Goal: Check status

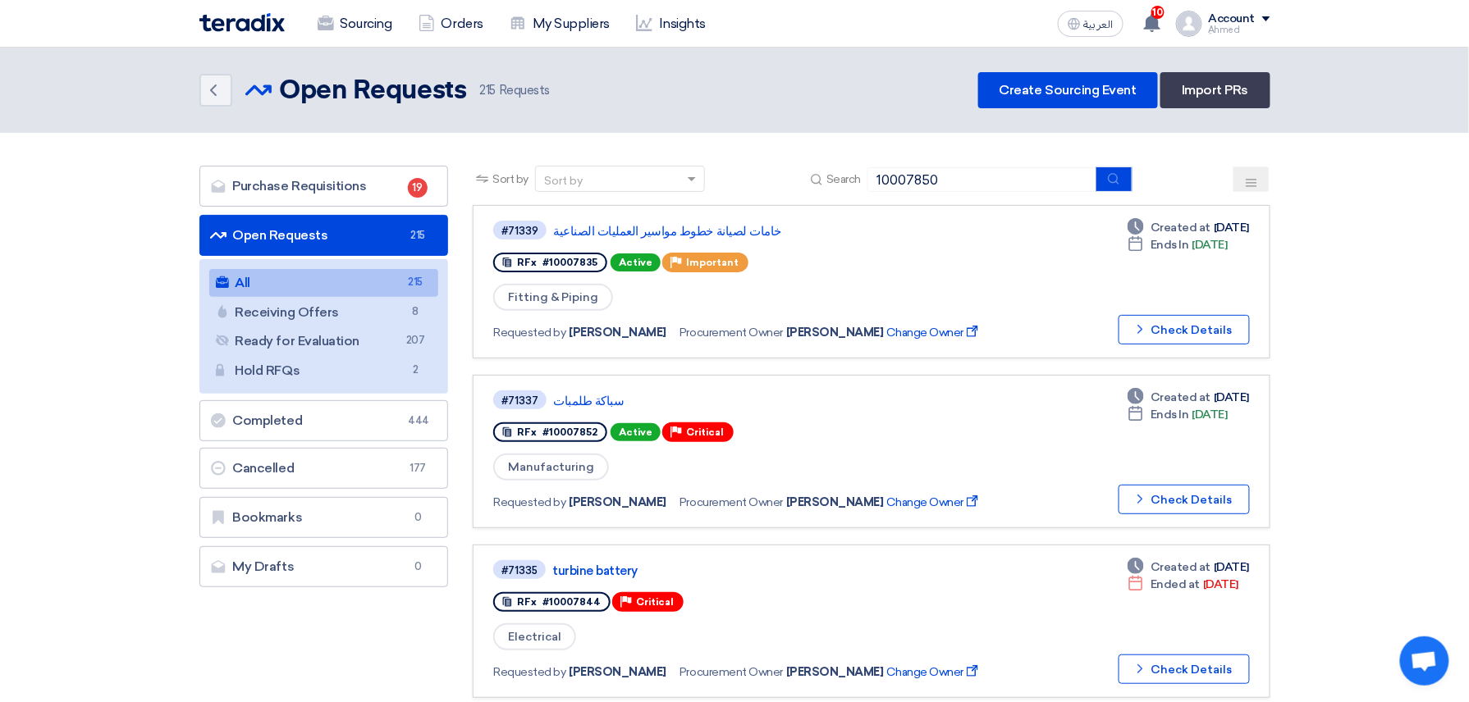
type input "10007850"
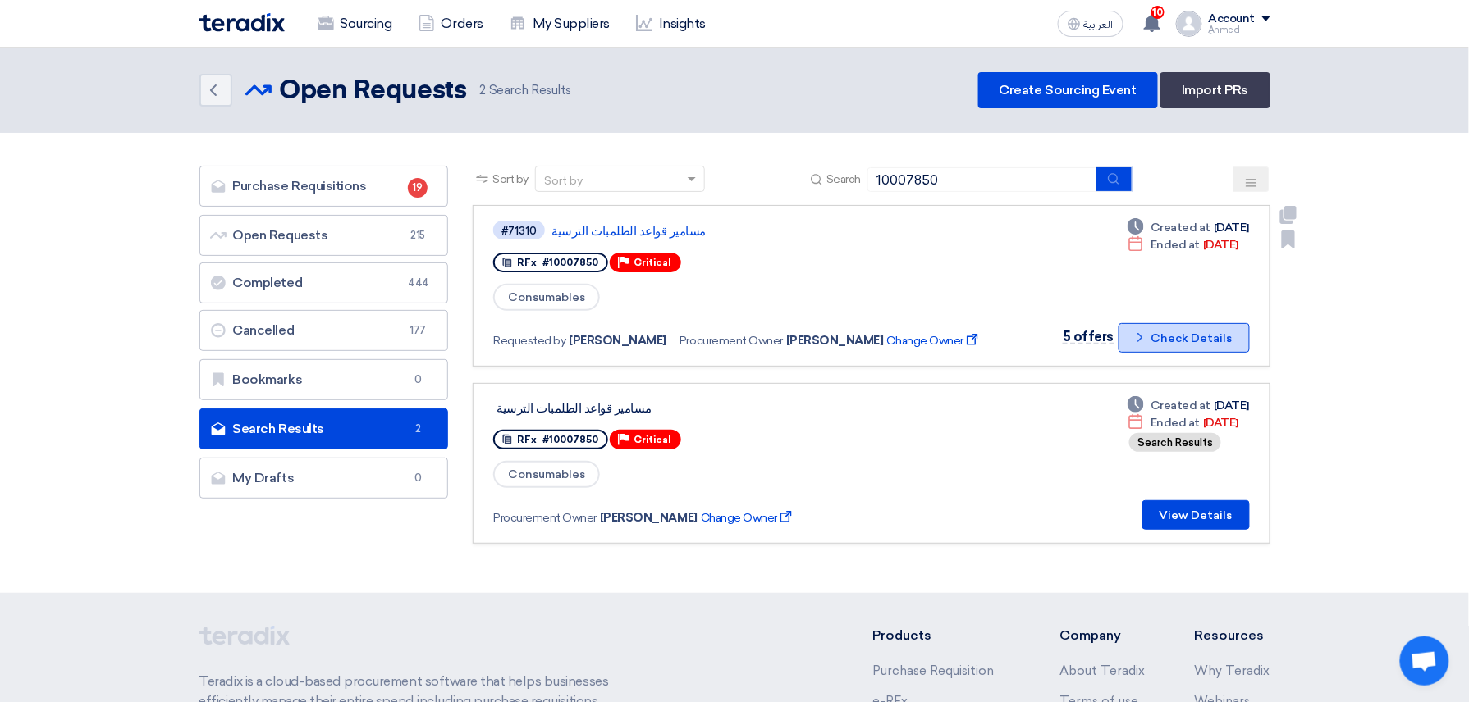
click at [1142, 333] on icon "Check details" at bounding box center [1140, 338] width 16 height 16
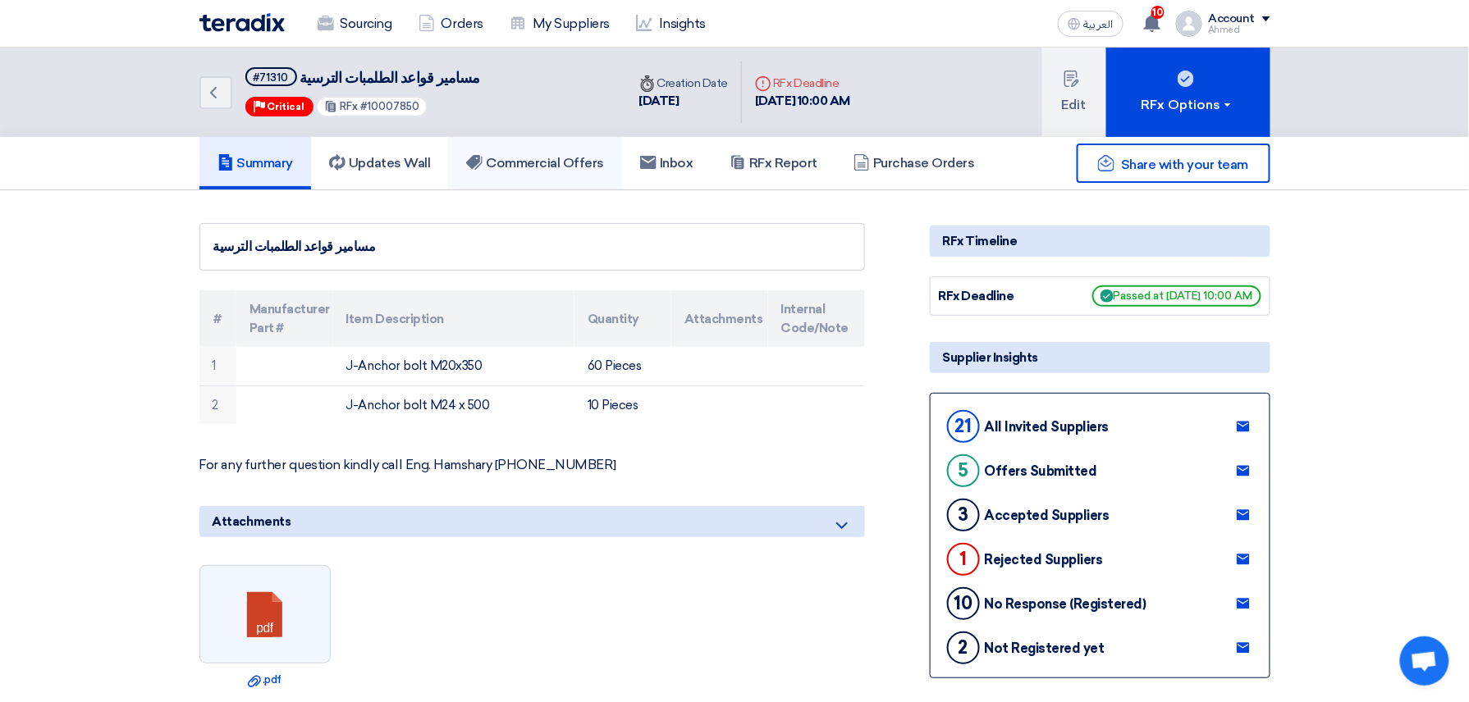
click at [576, 181] on link "Commercial Offers" at bounding box center [535, 163] width 174 height 53
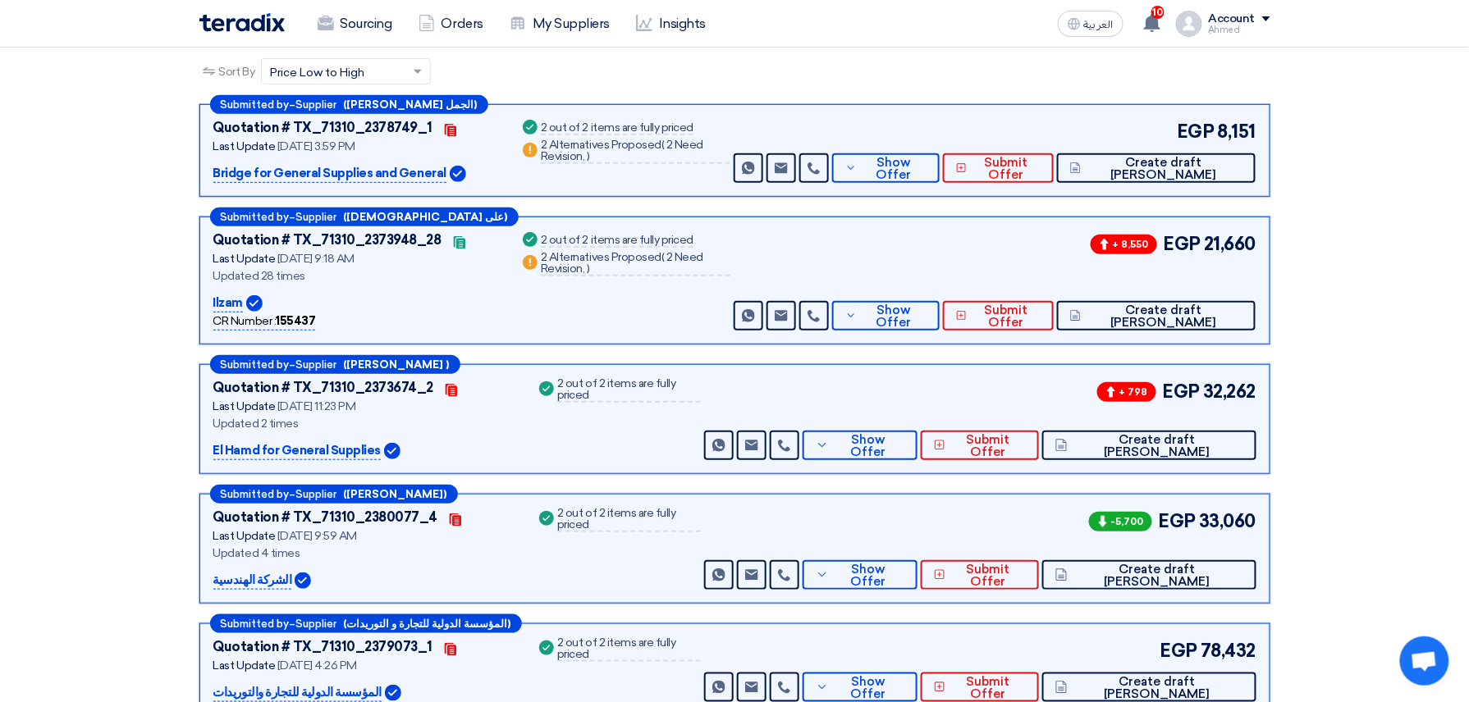
scroll to position [218, 0]
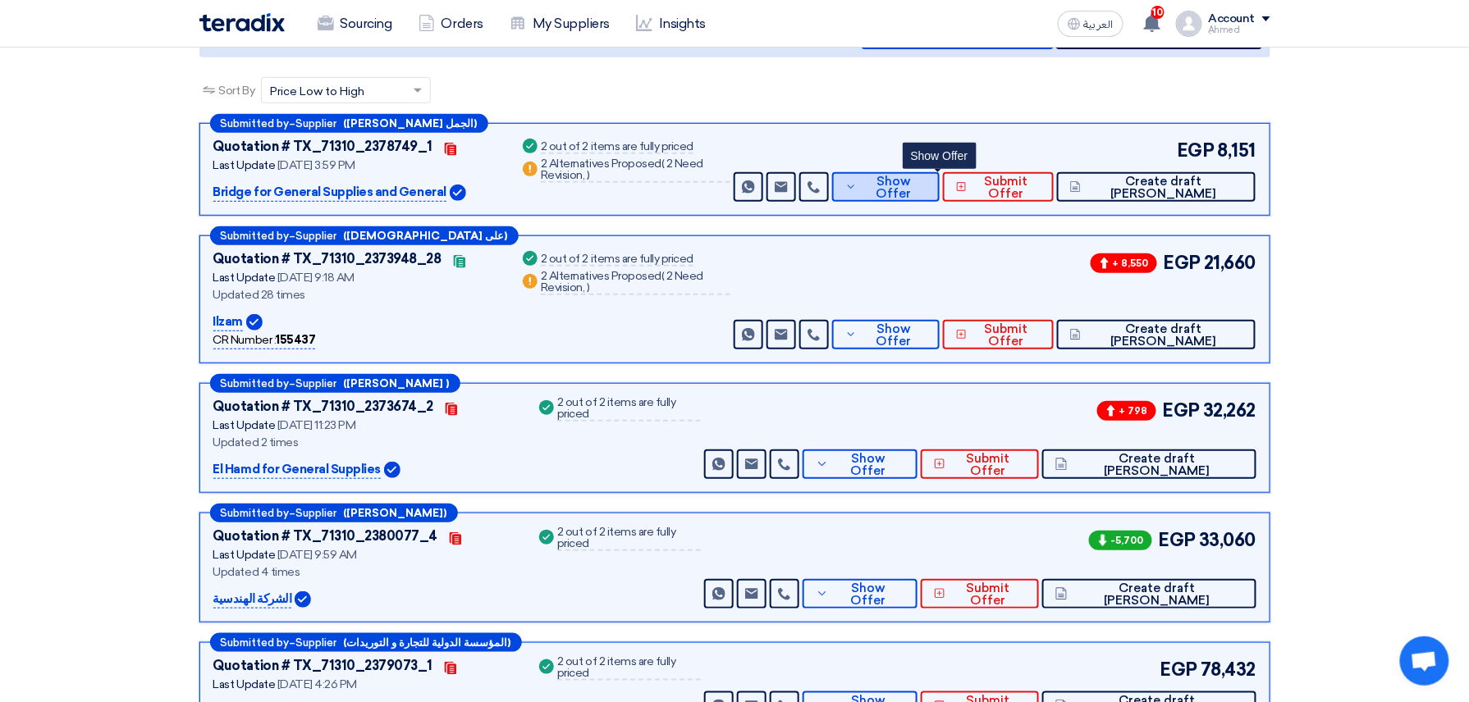
click at [926, 188] on span "Show Offer" at bounding box center [893, 188] width 65 height 25
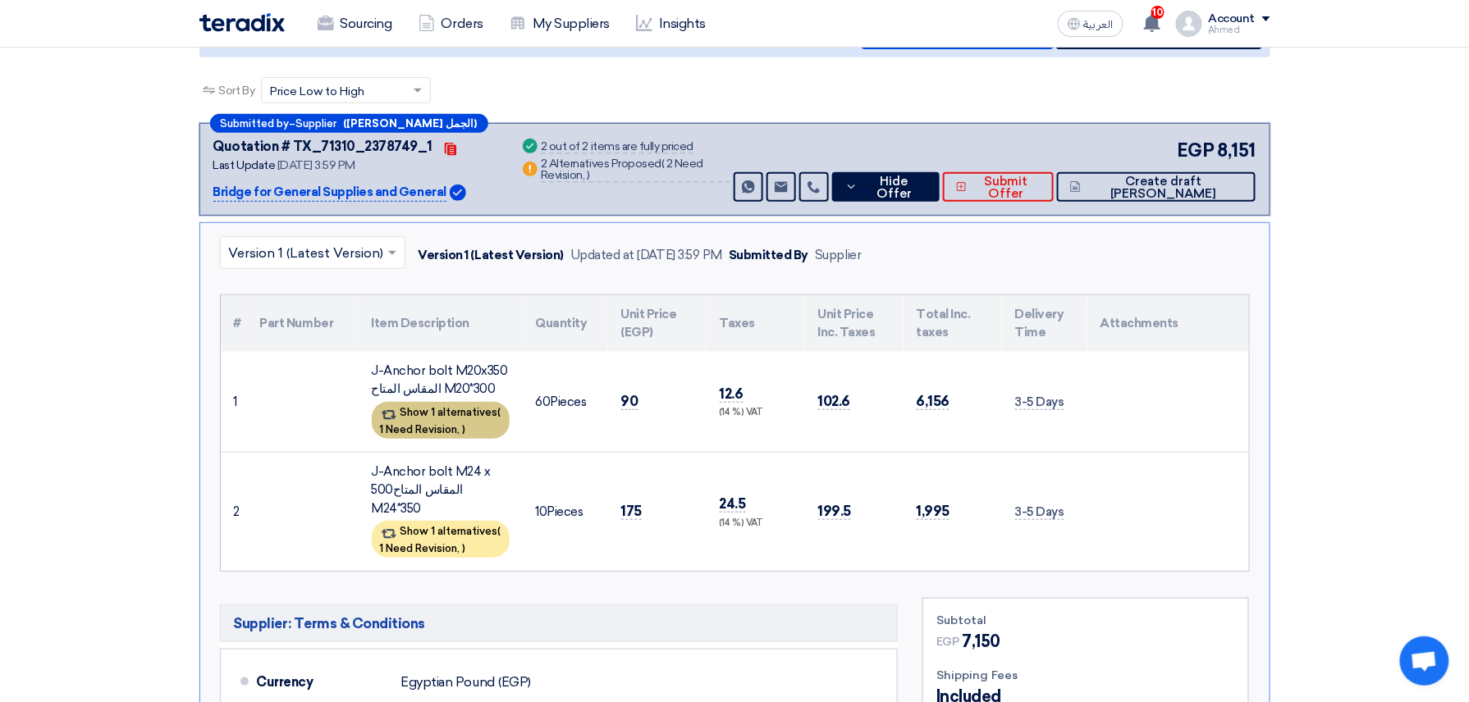
click at [422, 430] on span "1 Need Revision," at bounding box center [420, 429] width 80 height 12
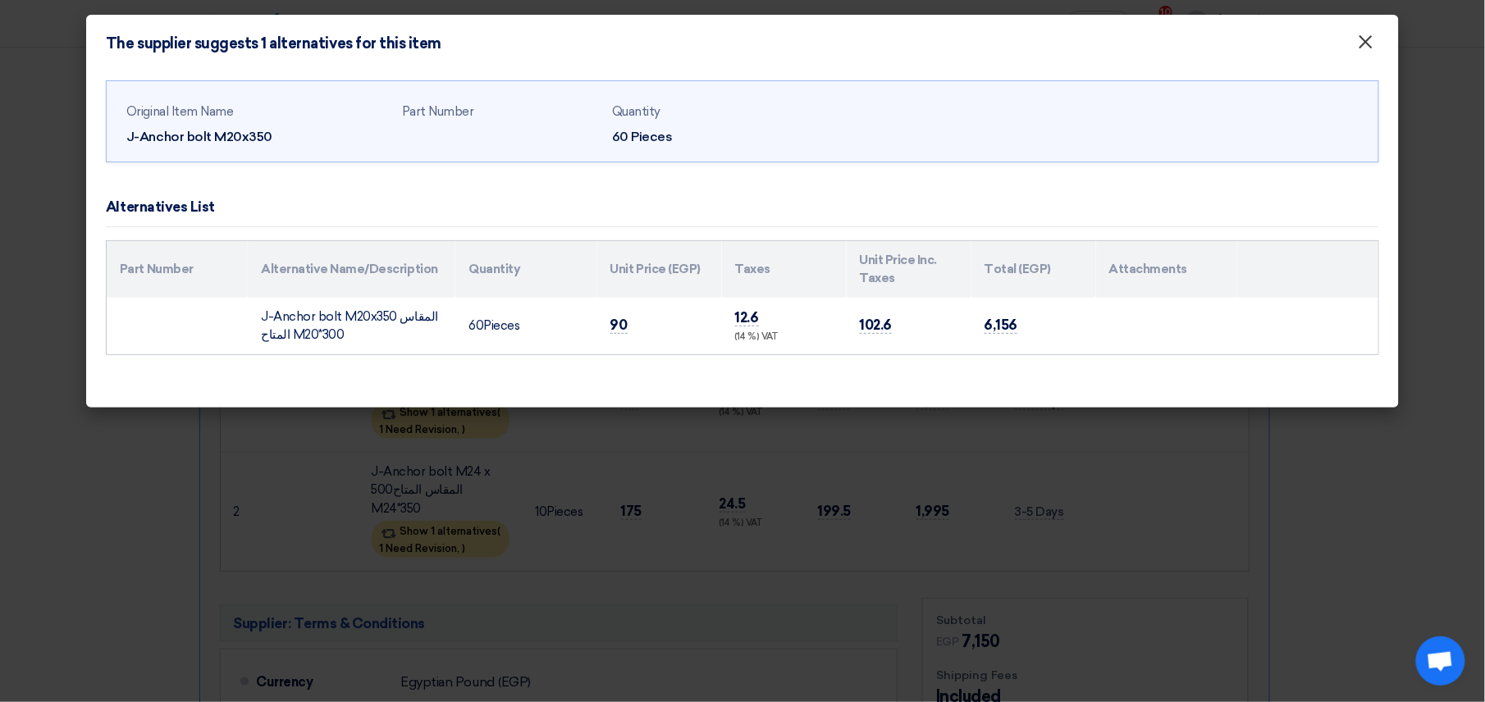
click at [1369, 44] on span "×" at bounding box center [1366, 46] width 16 height 33
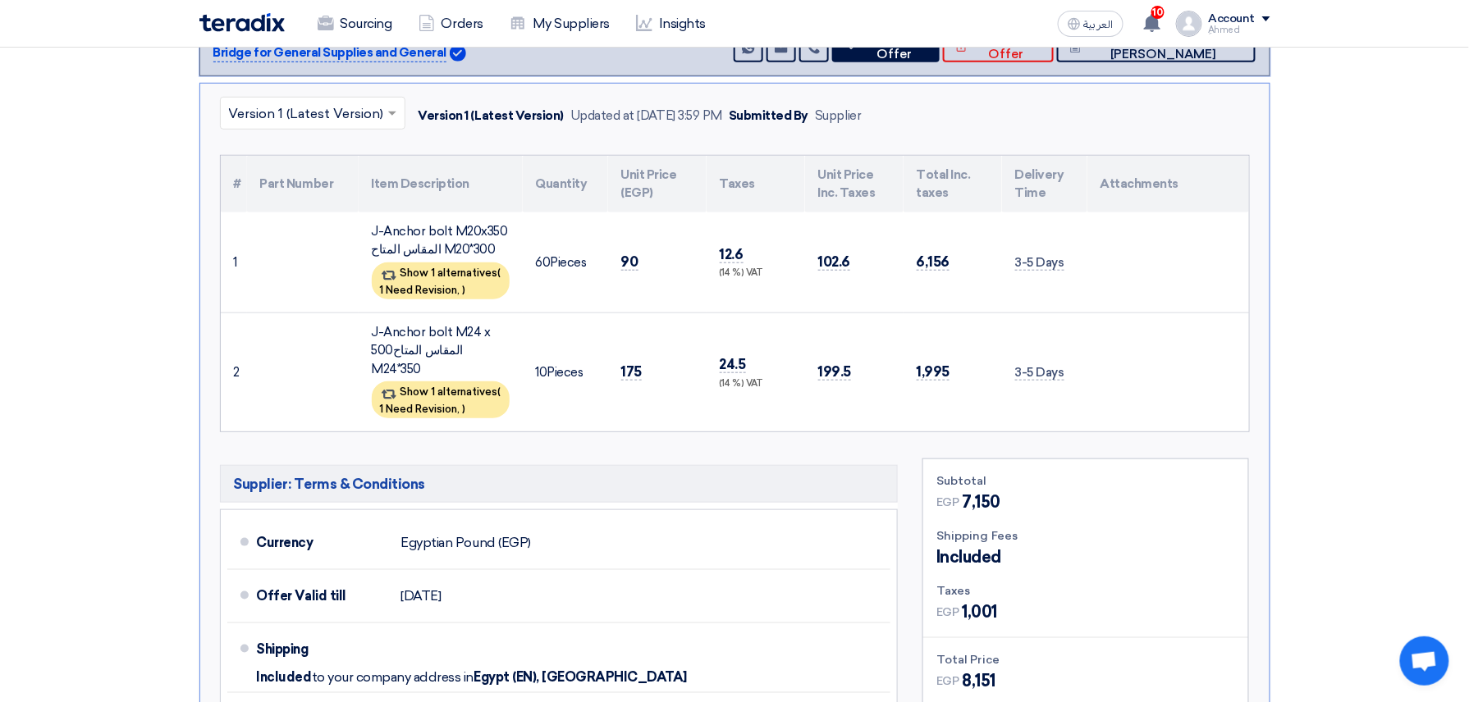
scroll to position [437, 0]
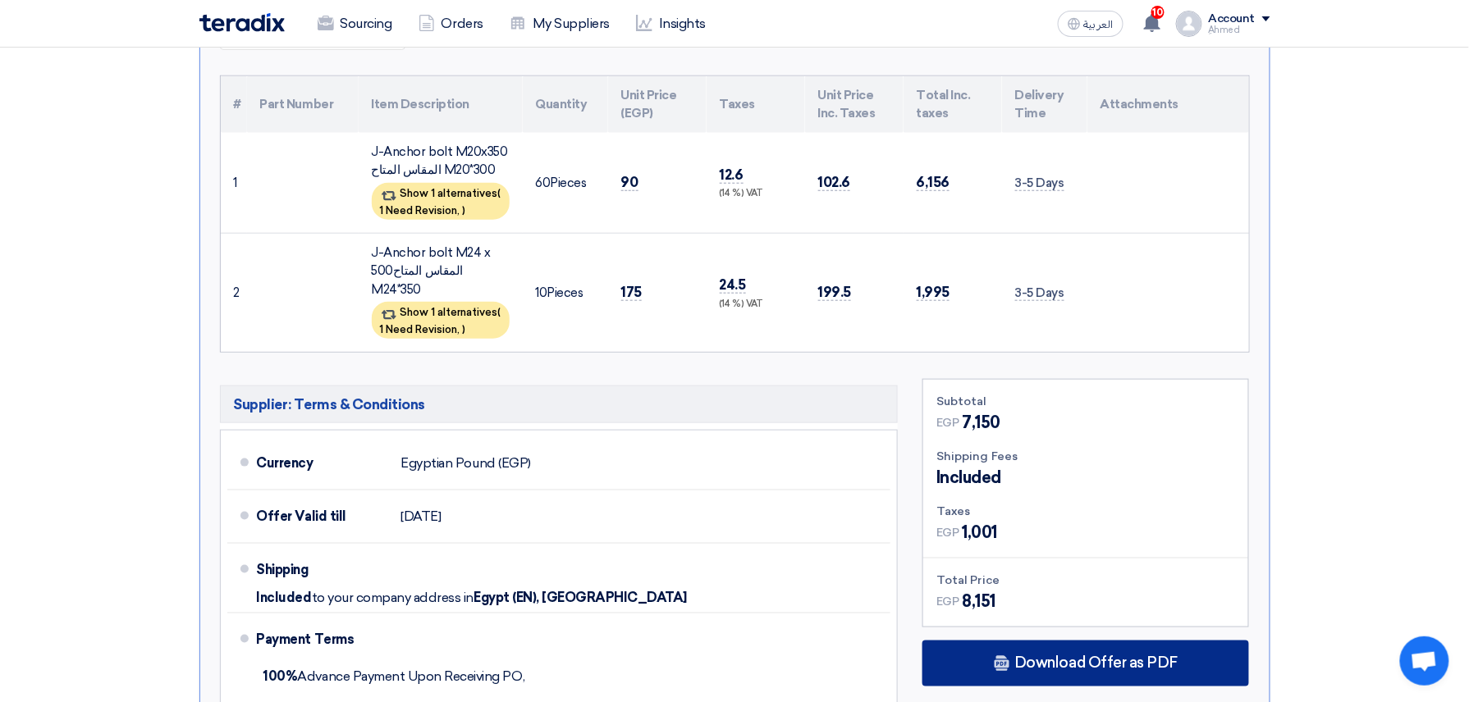
click at [1072, 656] on span "Download Offer as PDF" at bounding box center [1095, 663] width 163 height 15
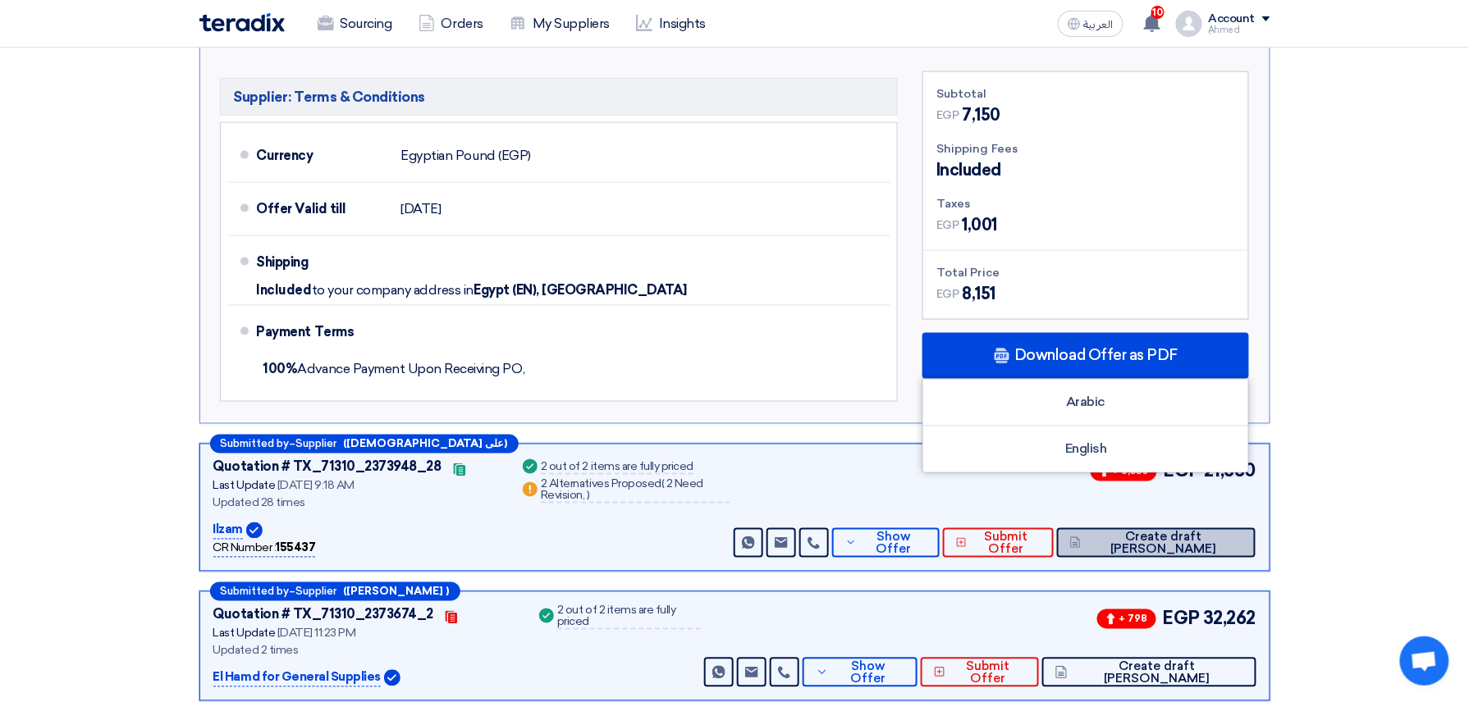
scroll to position [766, 0]
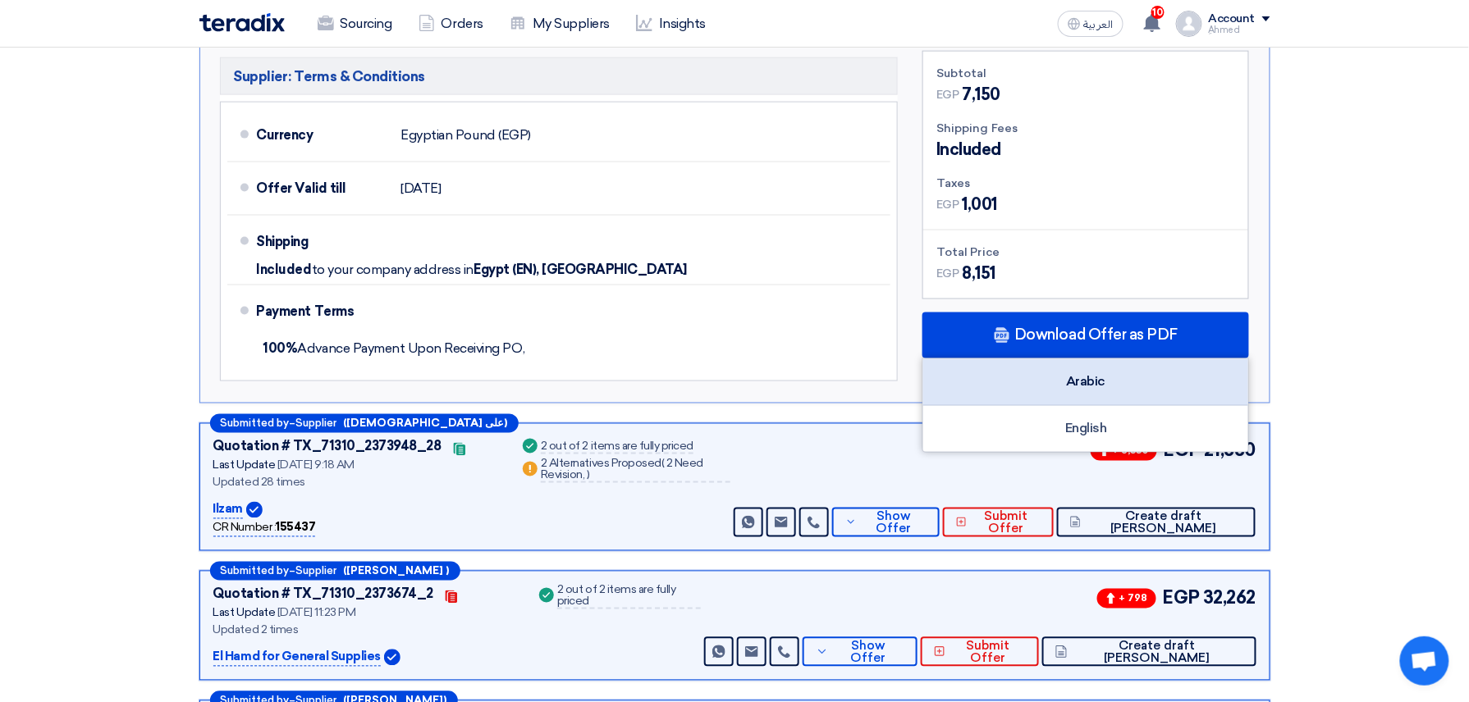
click at [1150, 373] on div "Arabic" at bounding box center [1085, 382] width 325 height 47
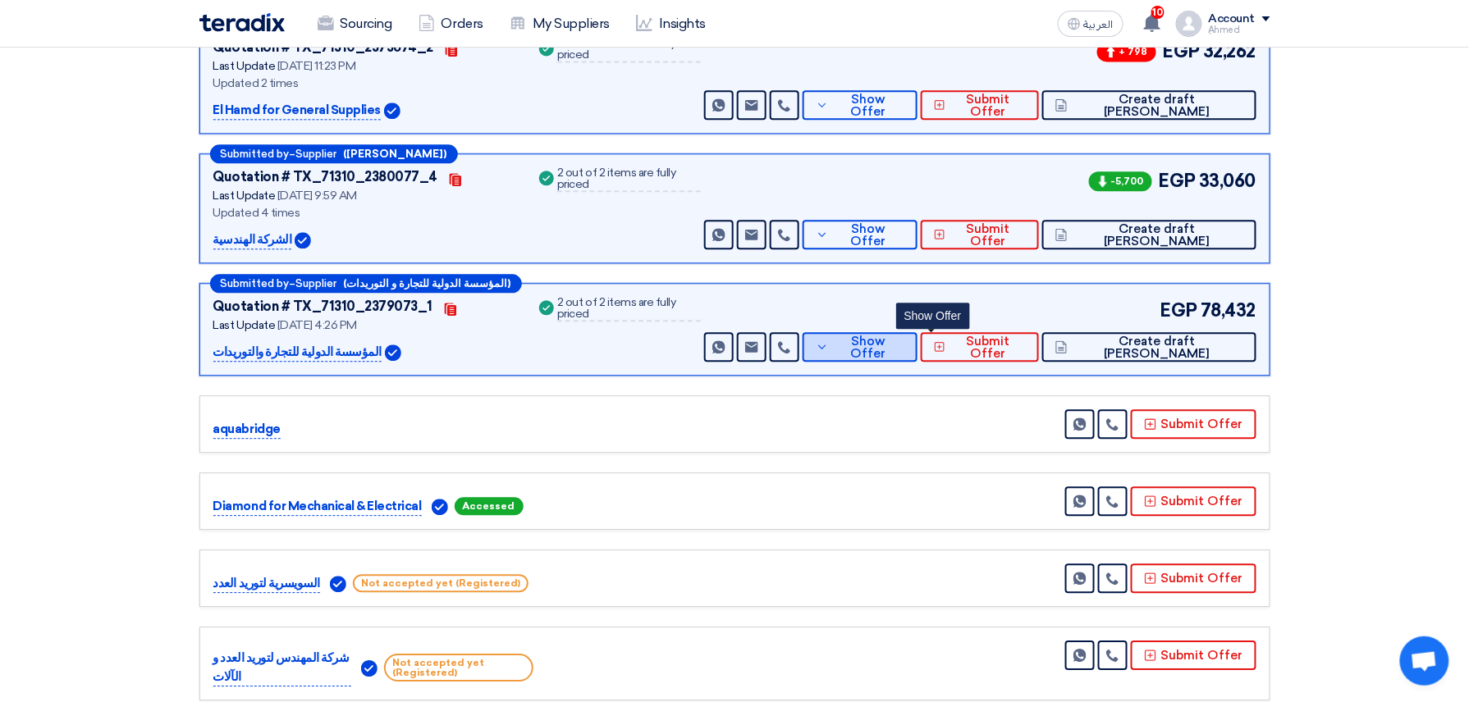
click at [904, 336] on span "Show Offer" at bounding box center [868, 348] width 71 height 25
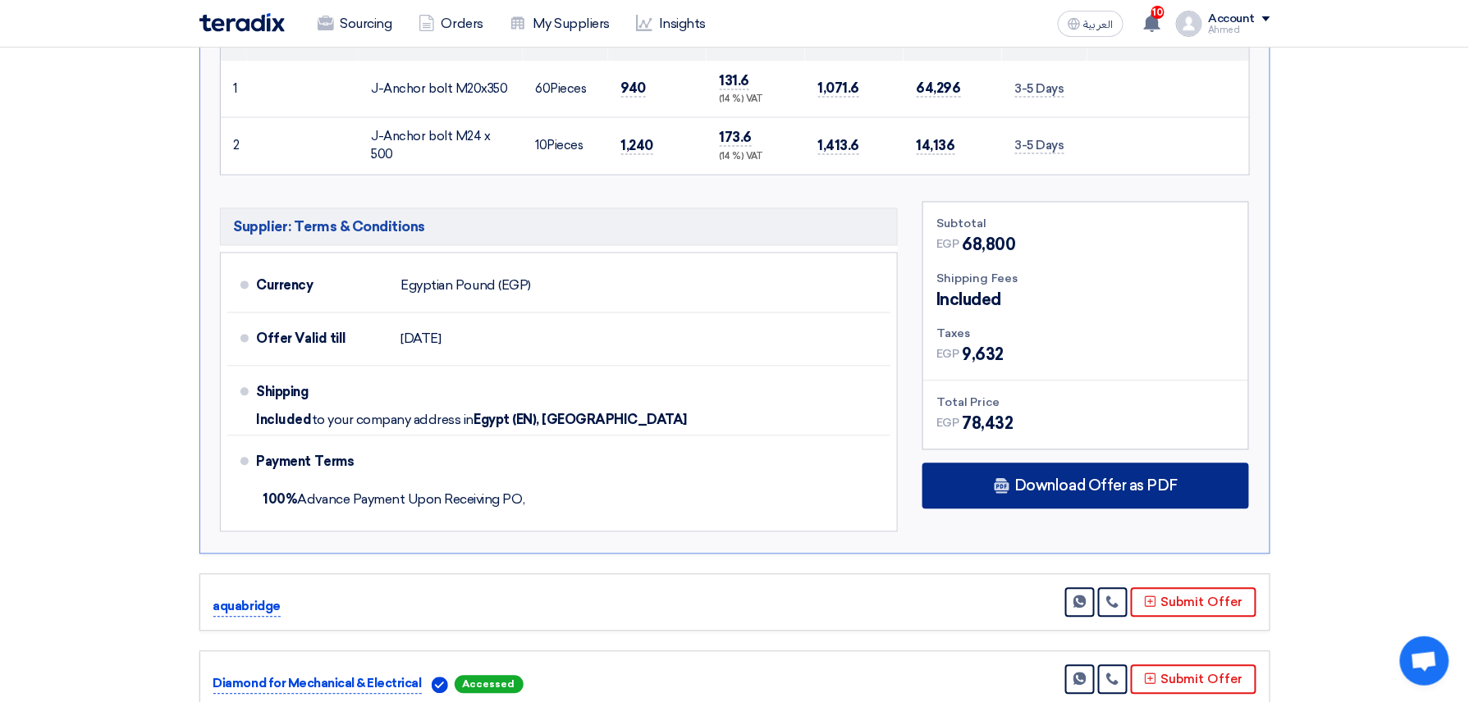
scroll to position [1032, 0]
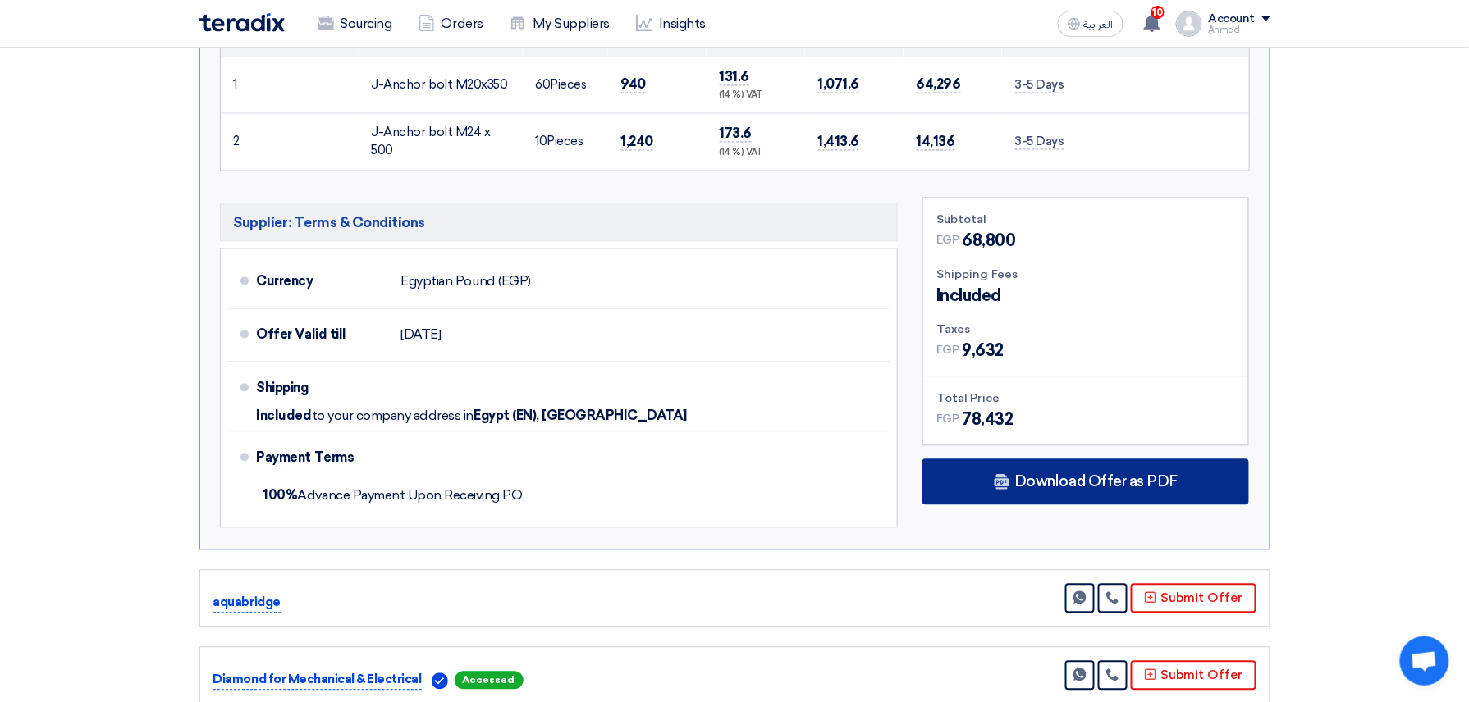
click at [1095, 501] on div "Download Offer as PDF" at bounding box center [1085, 483] width 327 height 46
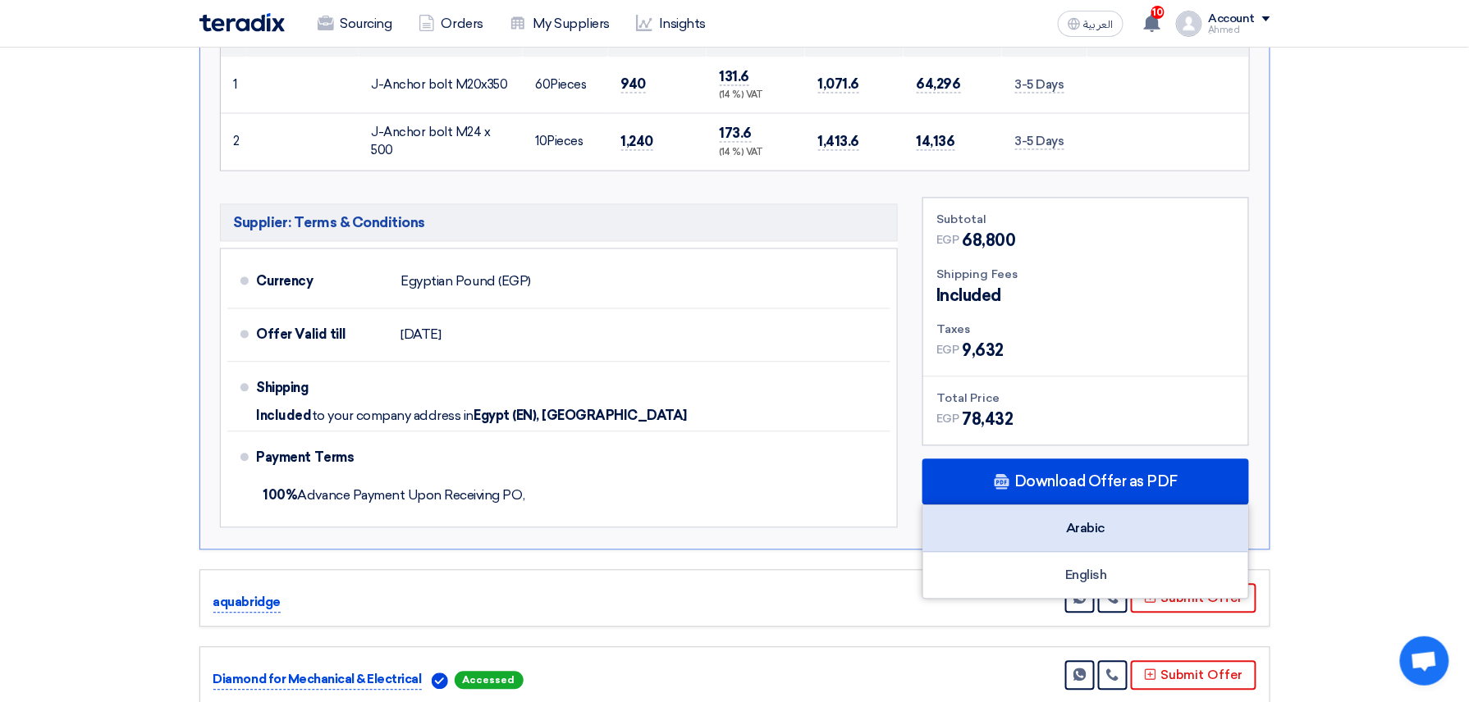
click at [1104, 527] on div "Arabic" at bounding box center [1085, 529] width 325 height 47
click at [834, 584] on div "aquabridge Send Message Submit Offer" at bounding box center [734, 598] width 1071 height 57
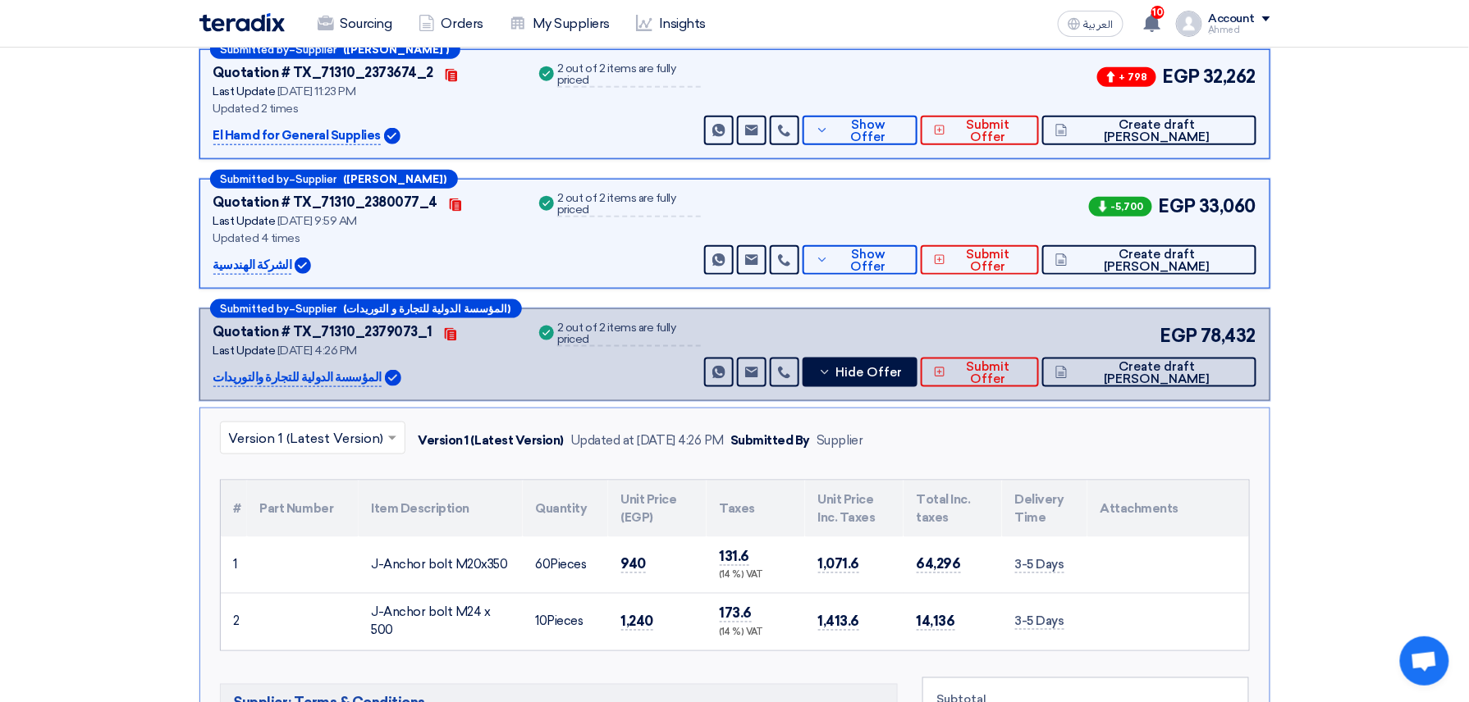
scroll to position [175, 0]
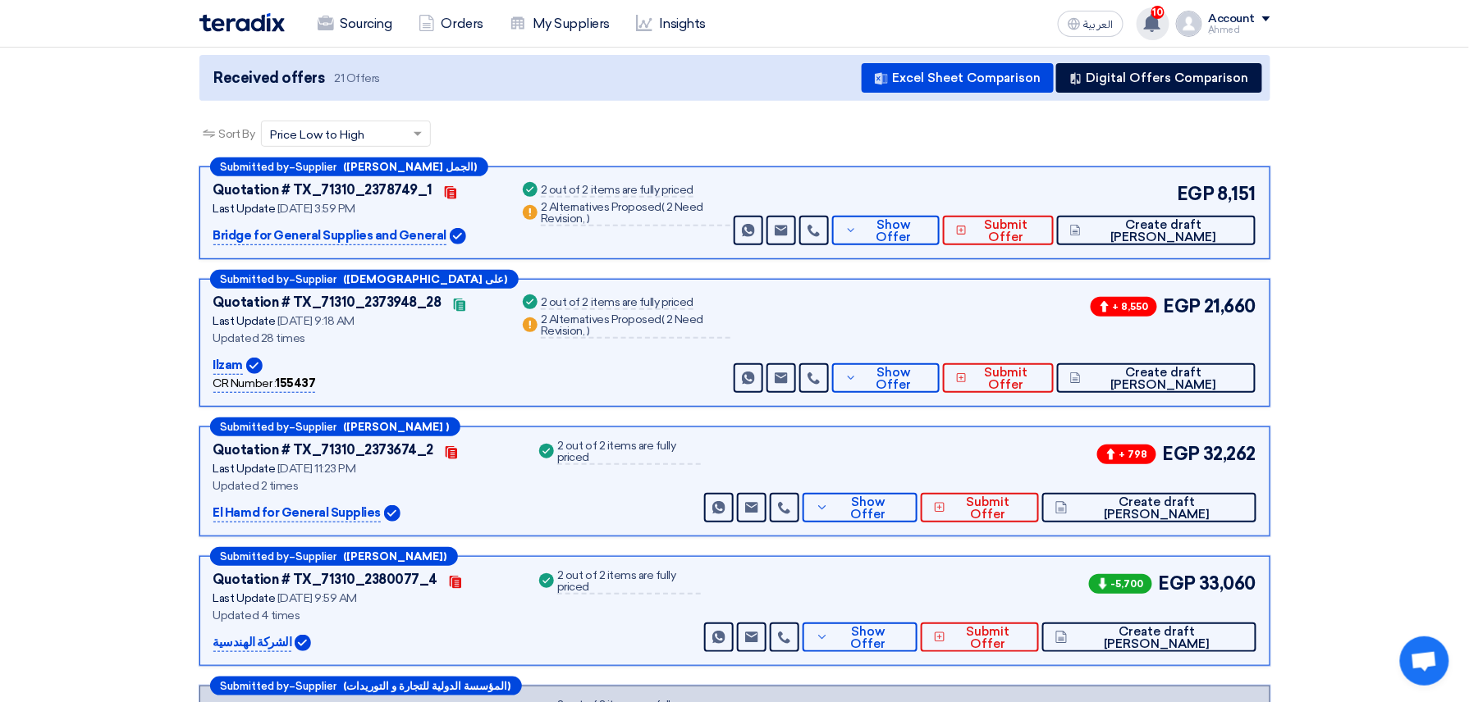
click at [1169, 11] on div "10 You have a new offer for 'تكسير وصب قواعد طلمبات غنى أ ' request with total …" at bounding box center [1152, 23] width 33 height 33
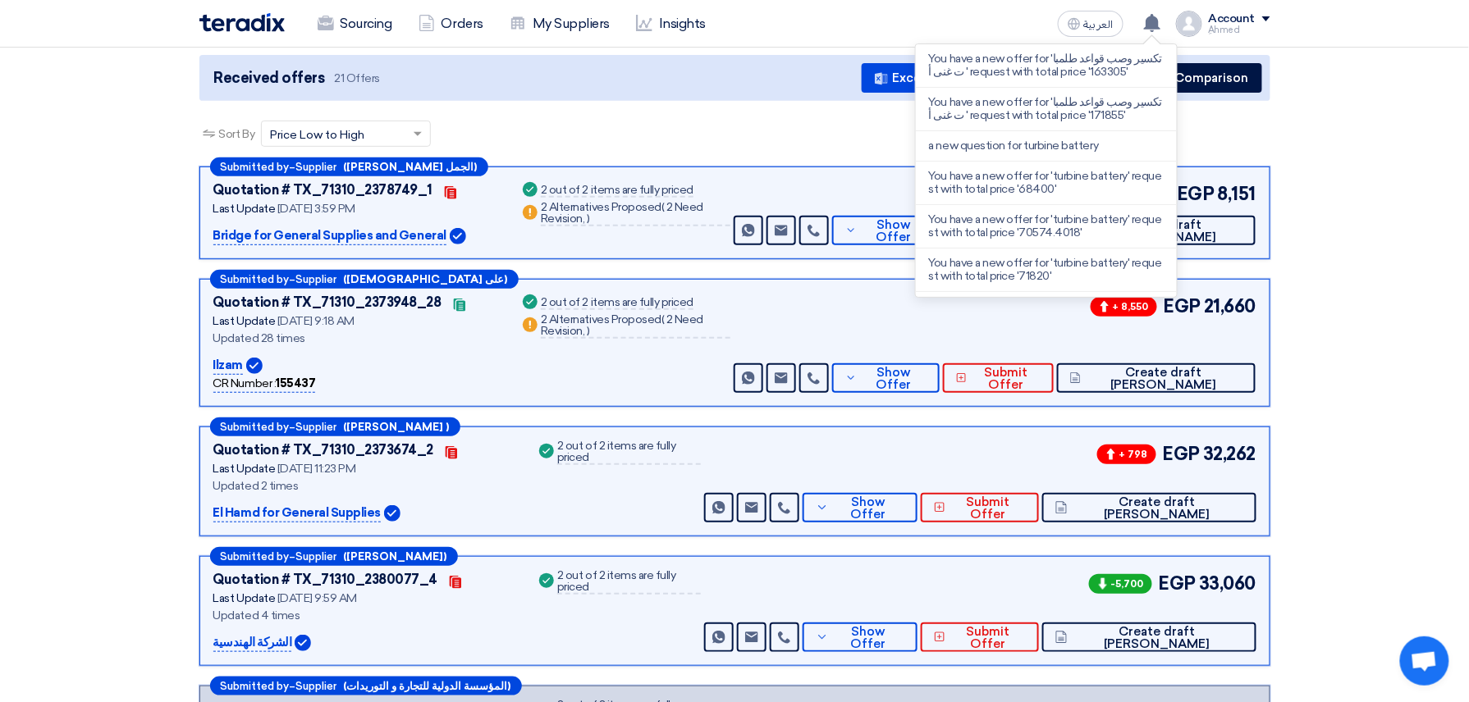
drag, startPoint x: 1100, startPoint y: 62, endPoint x: 1100, endPoint y: 50, distance: 12.3
click at [1100, 53] on p "You have a new offer for 'تكسير وصب قواعد طلمبات غنى أ ' request with total pri…" at bounding box center [1046, 66] width 235 height 26
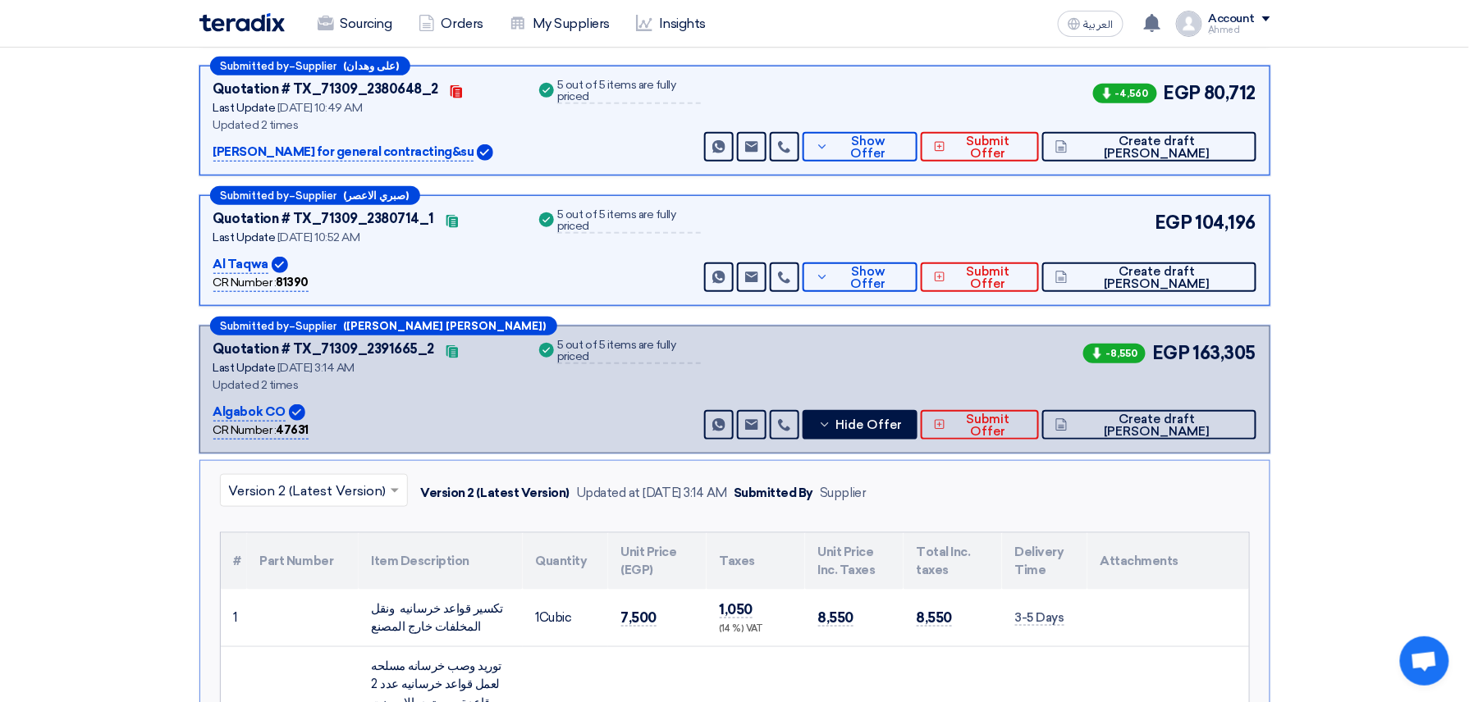
scroll to position [386, 0]
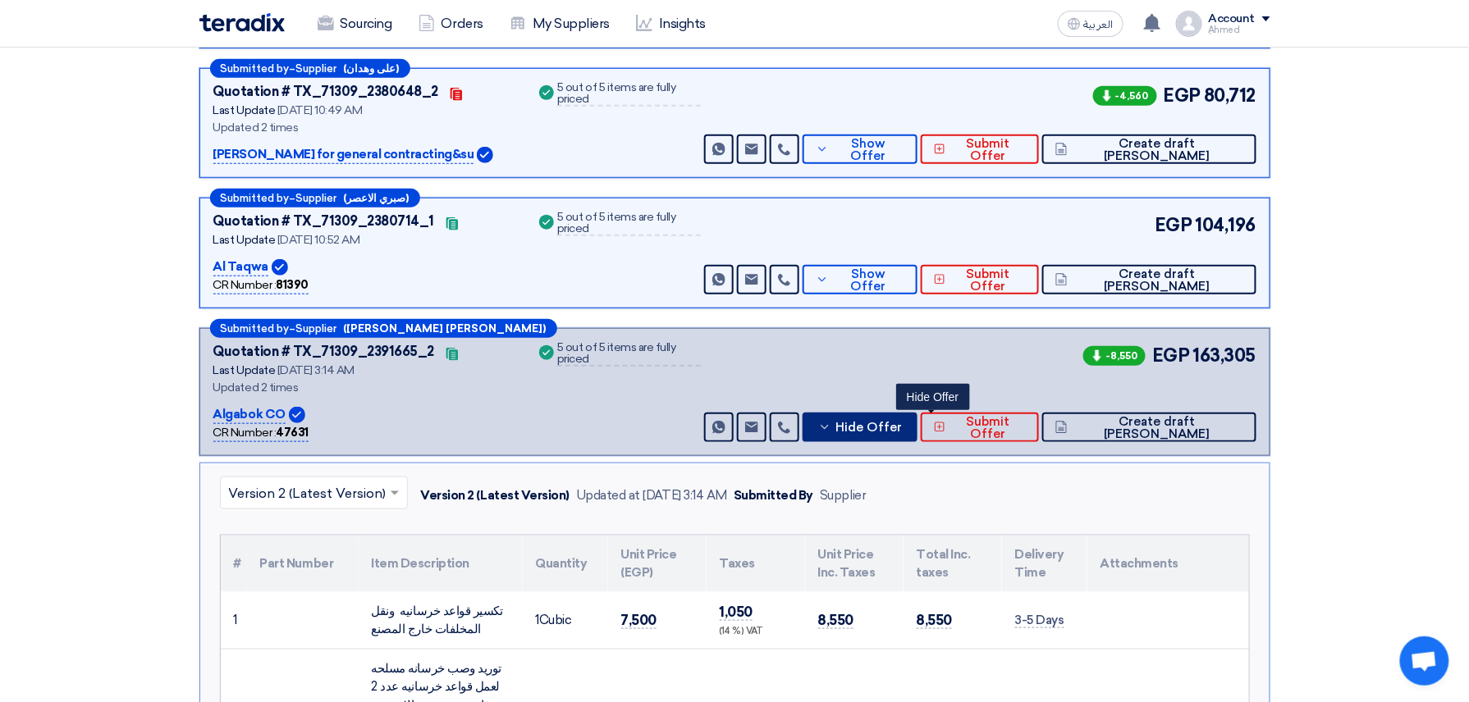
click at [902, 433] on span "Hide Offer" at bounding box center [868, 428] width 66 height 12
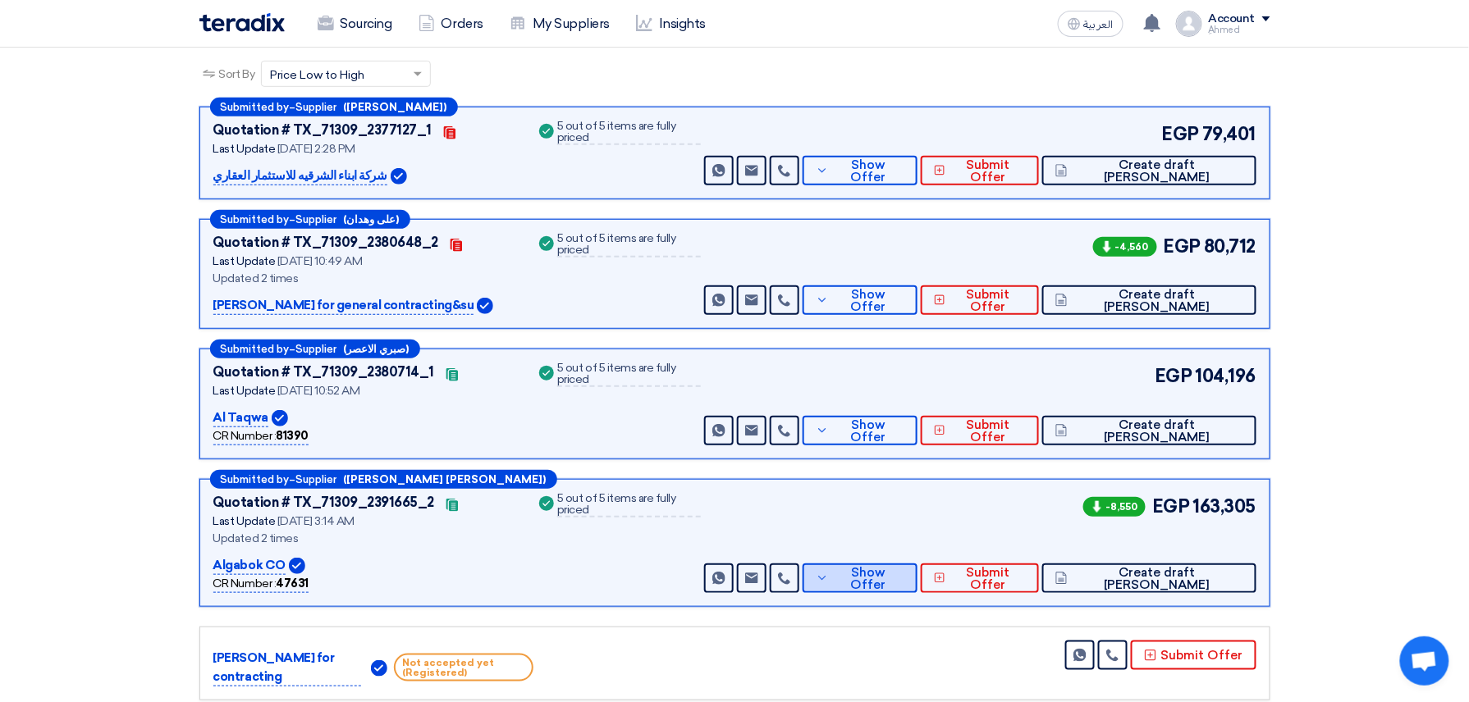
scroll to position [0, 0]
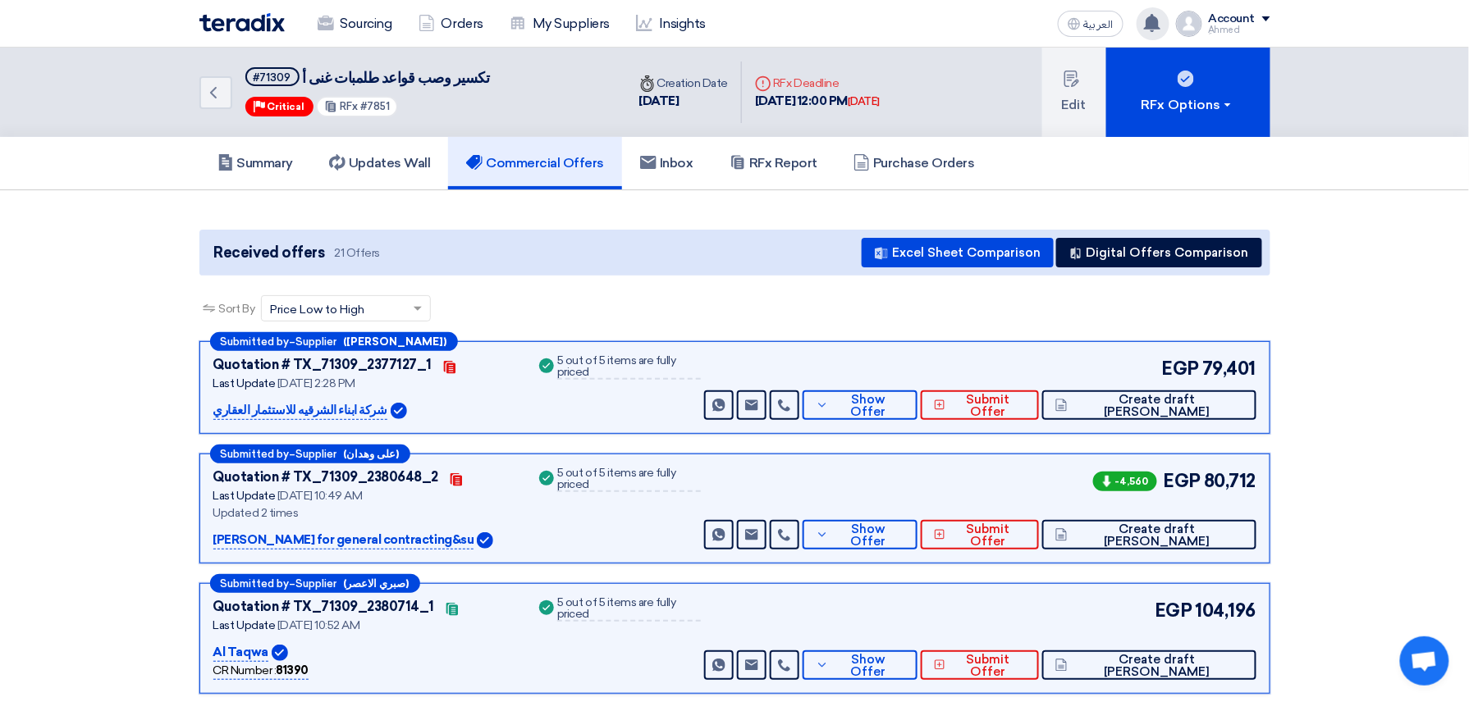
click at [1169, 27] on div "You have a new offer for 'تكسير وصب قواعد طلمبات غنى أ ' request with total pri…" at bounding box center [1152, 23] width 33 height 33
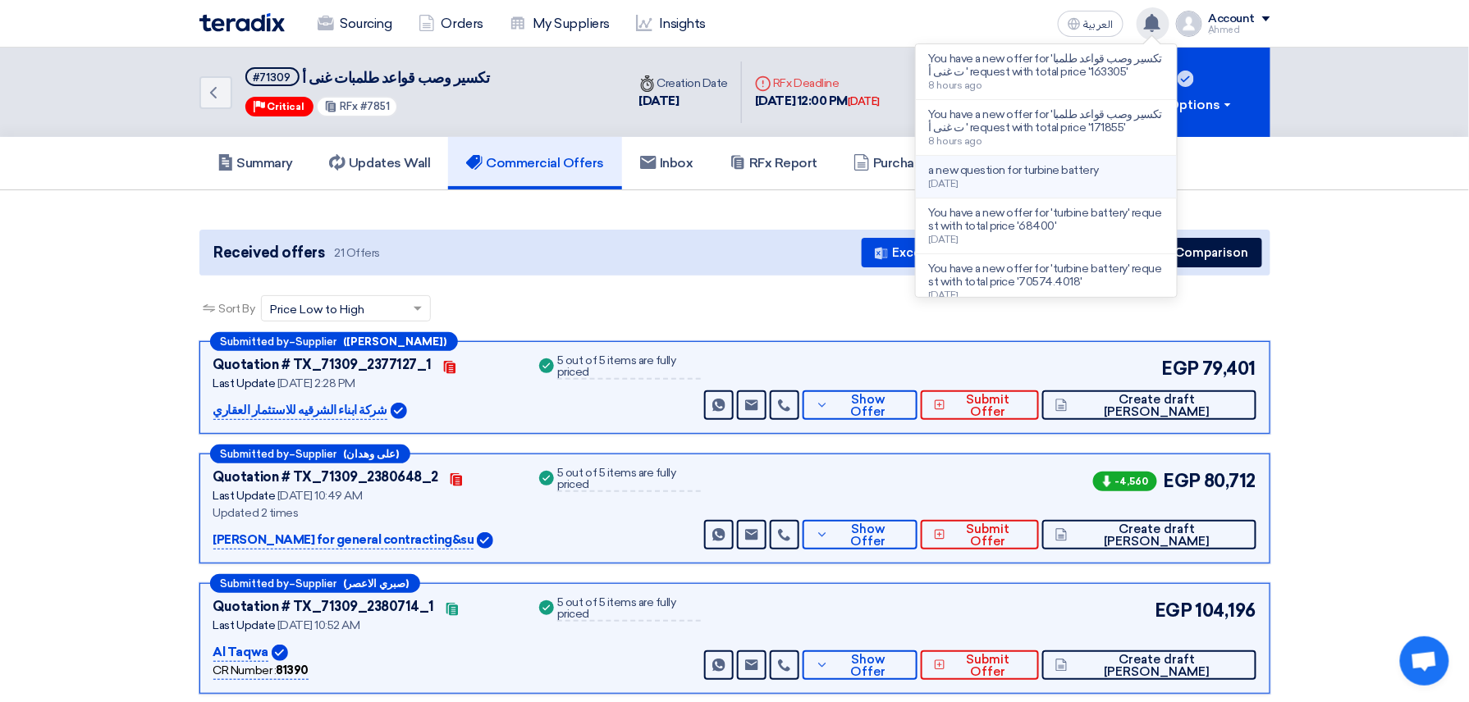
click at [1104, 174] on div "a new question for turbine battery 2 days ago" at bounding box center [1046, 176] width 235 height 25
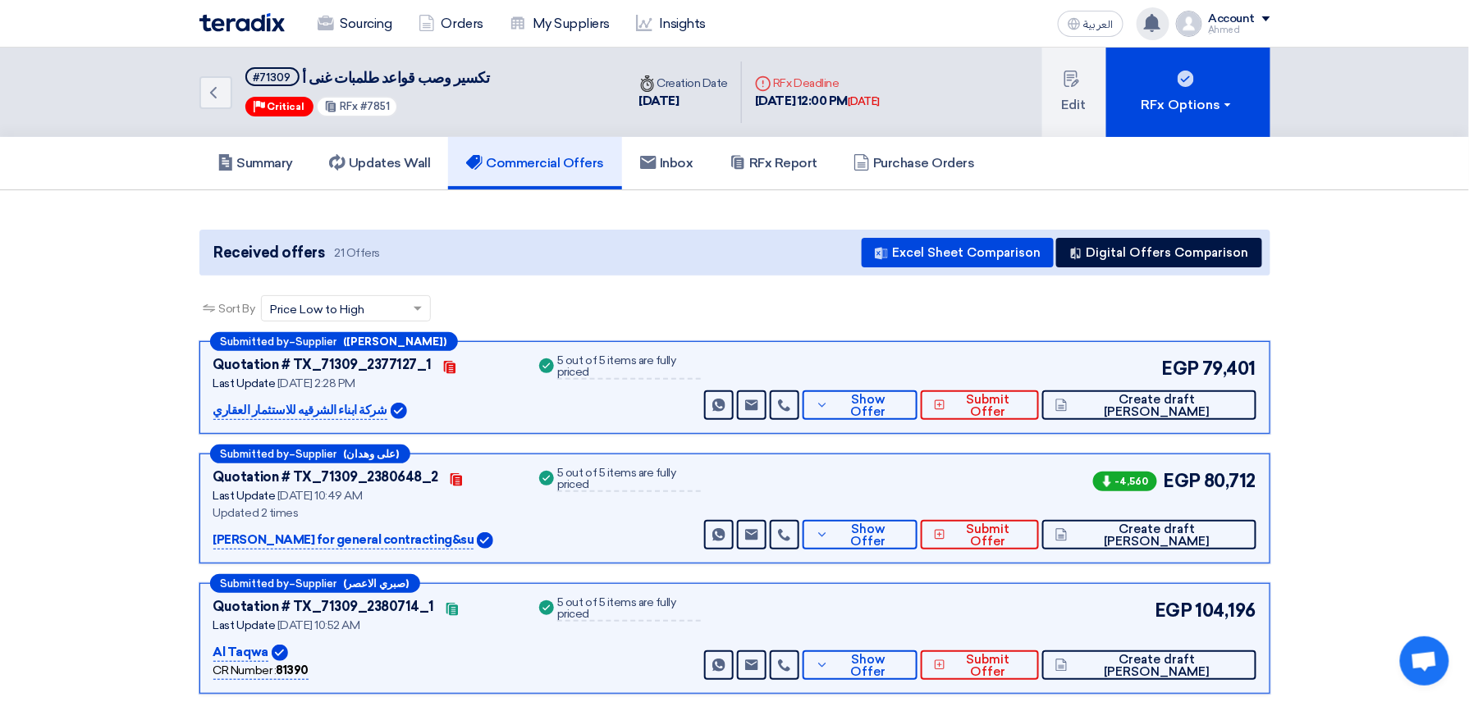
click at [1157, 20] on use at bounding box center [1152, 23] width 16 height 18
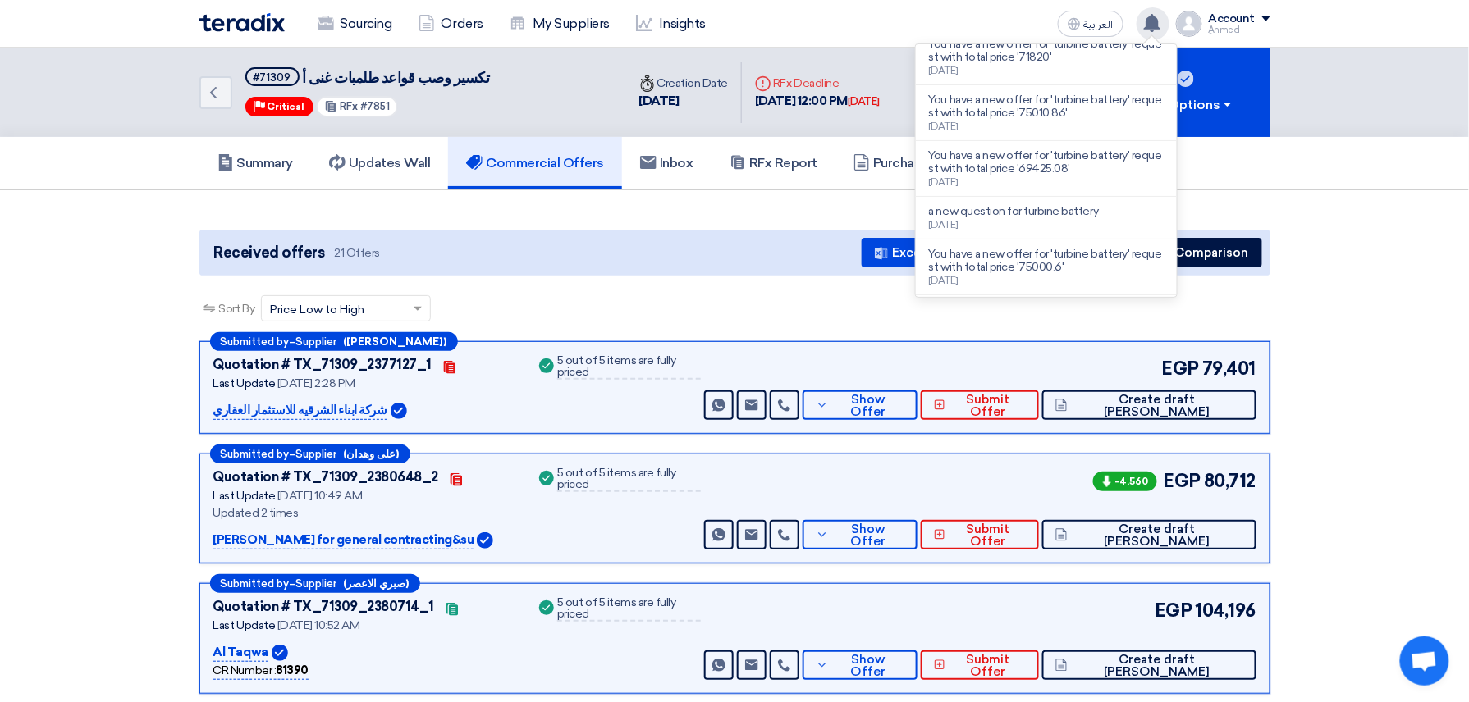
scroll to position [319, 0]
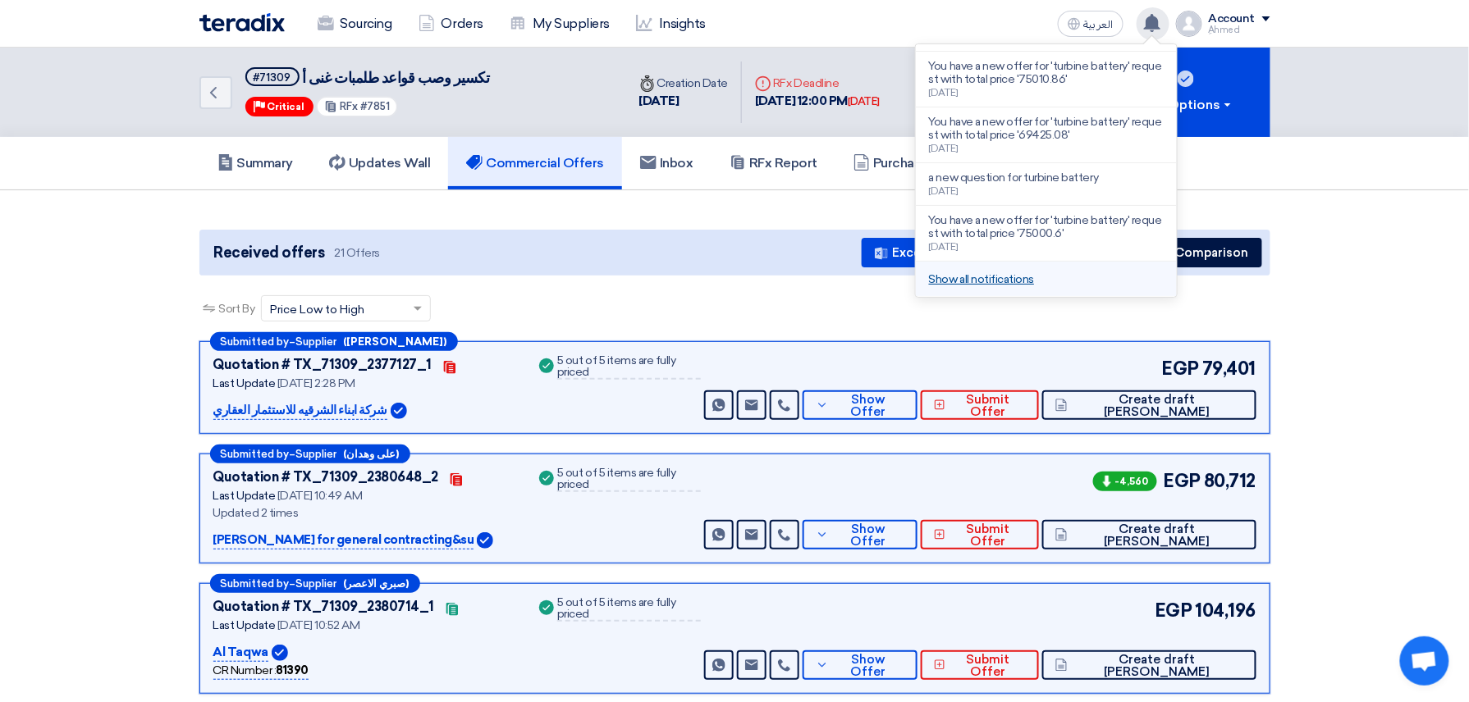
click at [999, 281] on link "Show all notifications" at bounding box center [981, 279] width 105 height 14
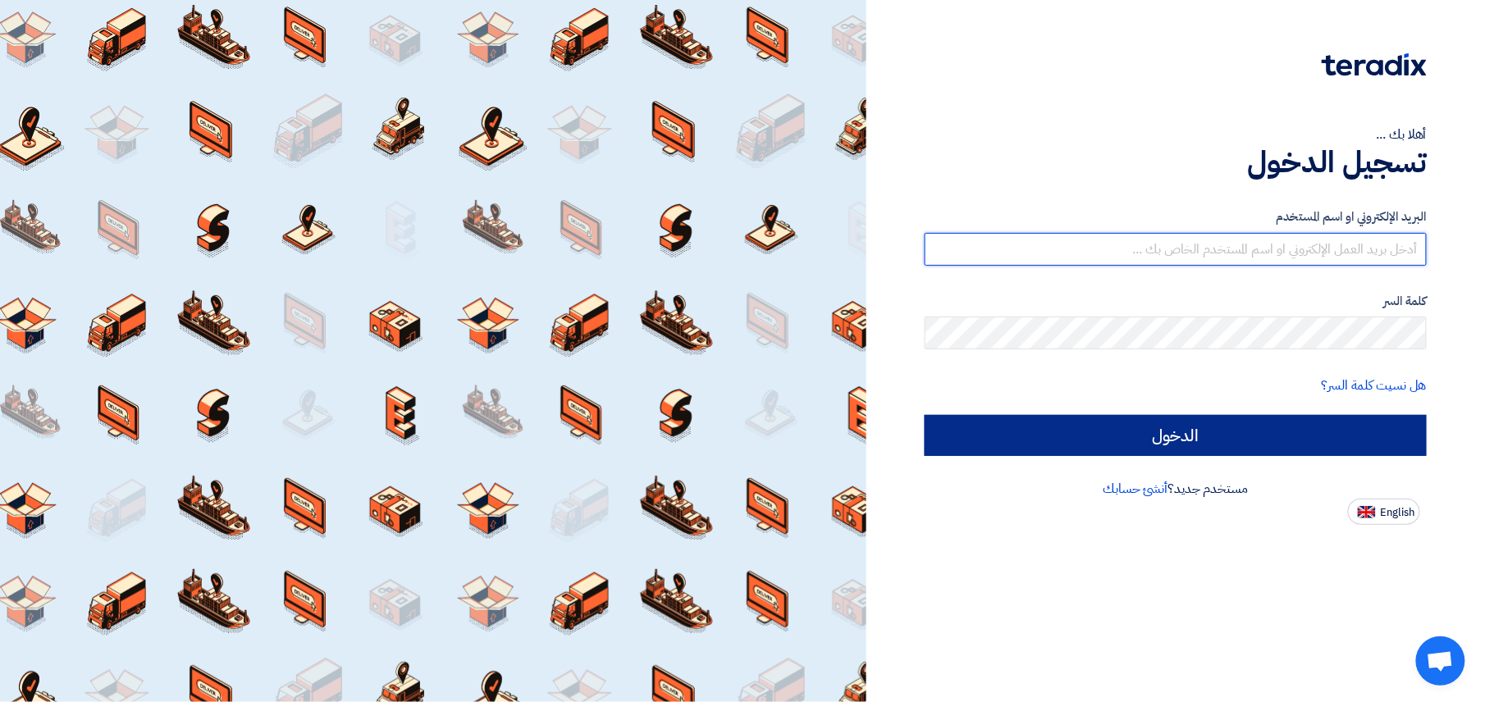
type input "[EMAIL_ADDRESS][DOMAIN_NAME]"
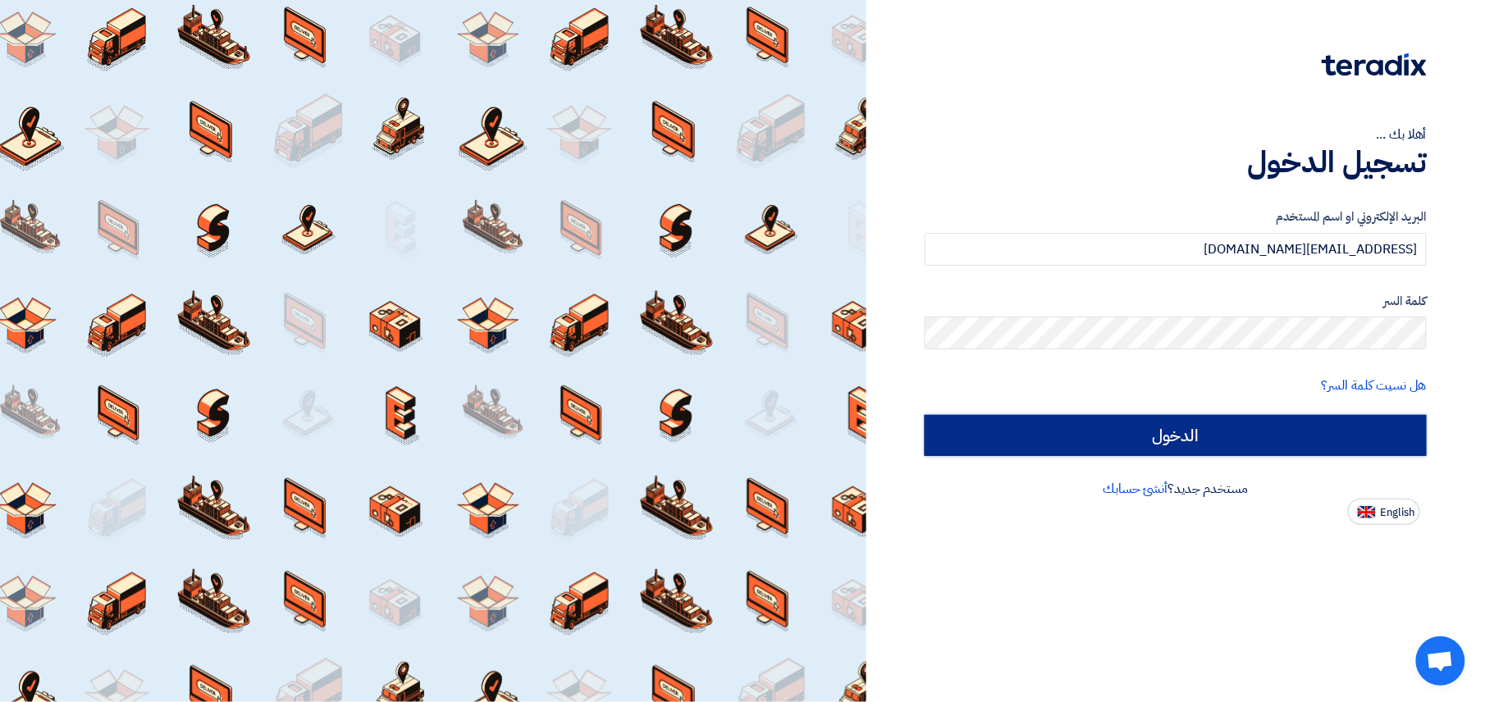
click at [1090, 446] on input "الدخول" at bounding box center [1176, 435] width 502 height 41
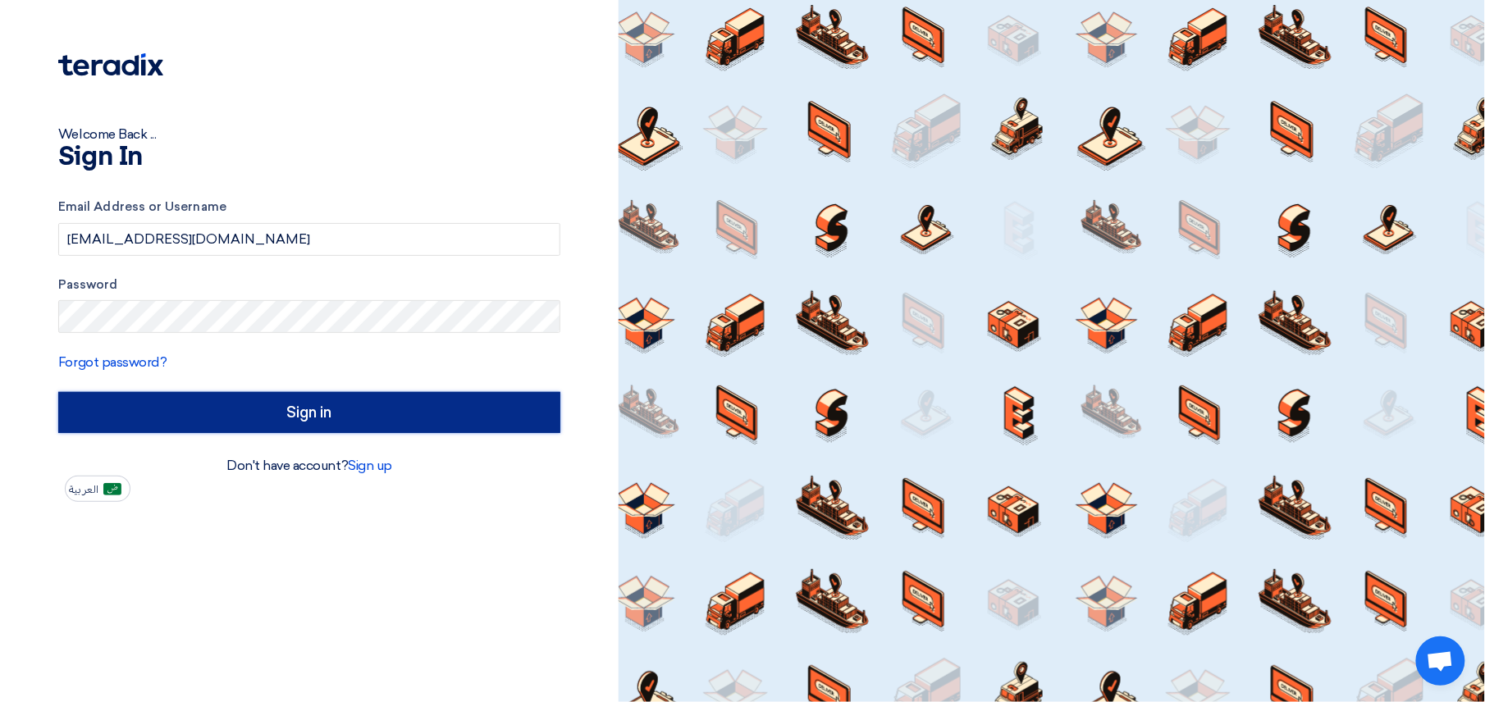
type input "Sign in"
